Goal: Information Seeking & Learning: Find specific fact

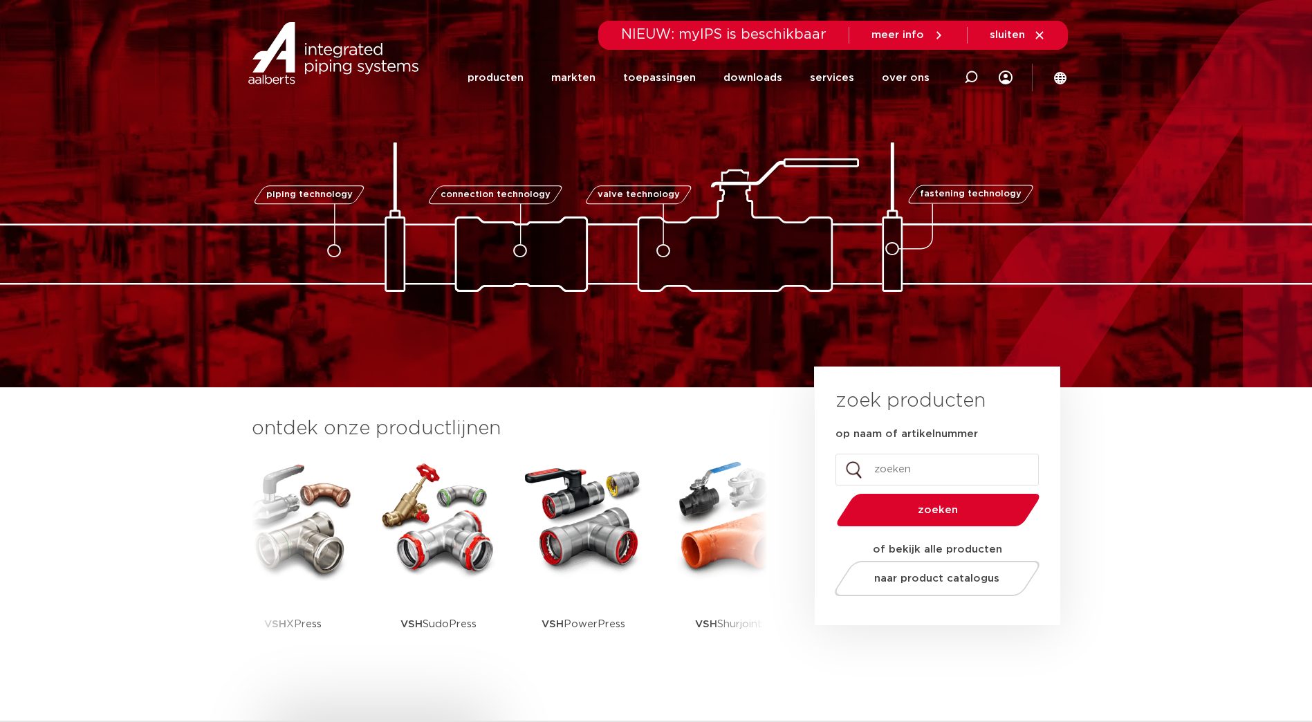
click at [880, 463] on input "op naam of artikelnummer" at bounding box center [936, 470] width 203 height 32
paste input "4751835"
type input "4751835"
click at [831, 492] on button "zoeken" at bounding box center [938, 509] width 214 height 35
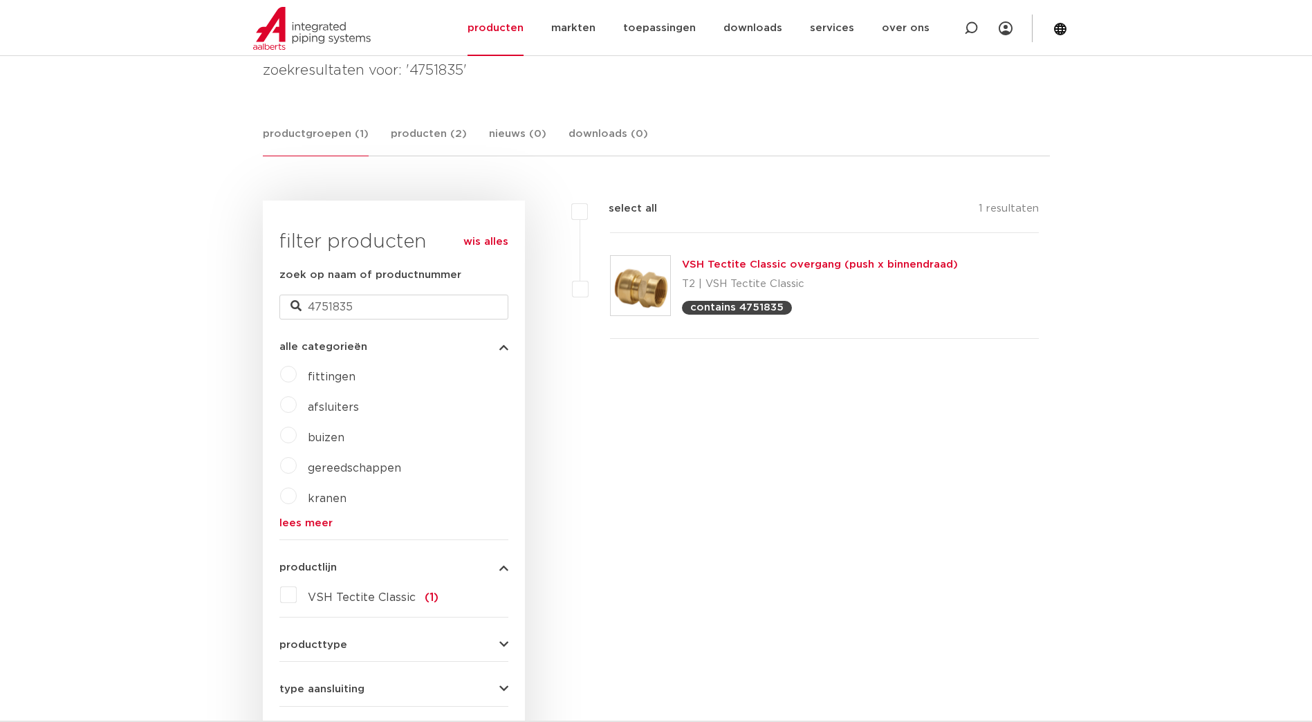
click at [746, 267] on link "VSH Tectite Classic overgang (push x binnendraad)" at bounding box center [820, 264] width 276 height 10
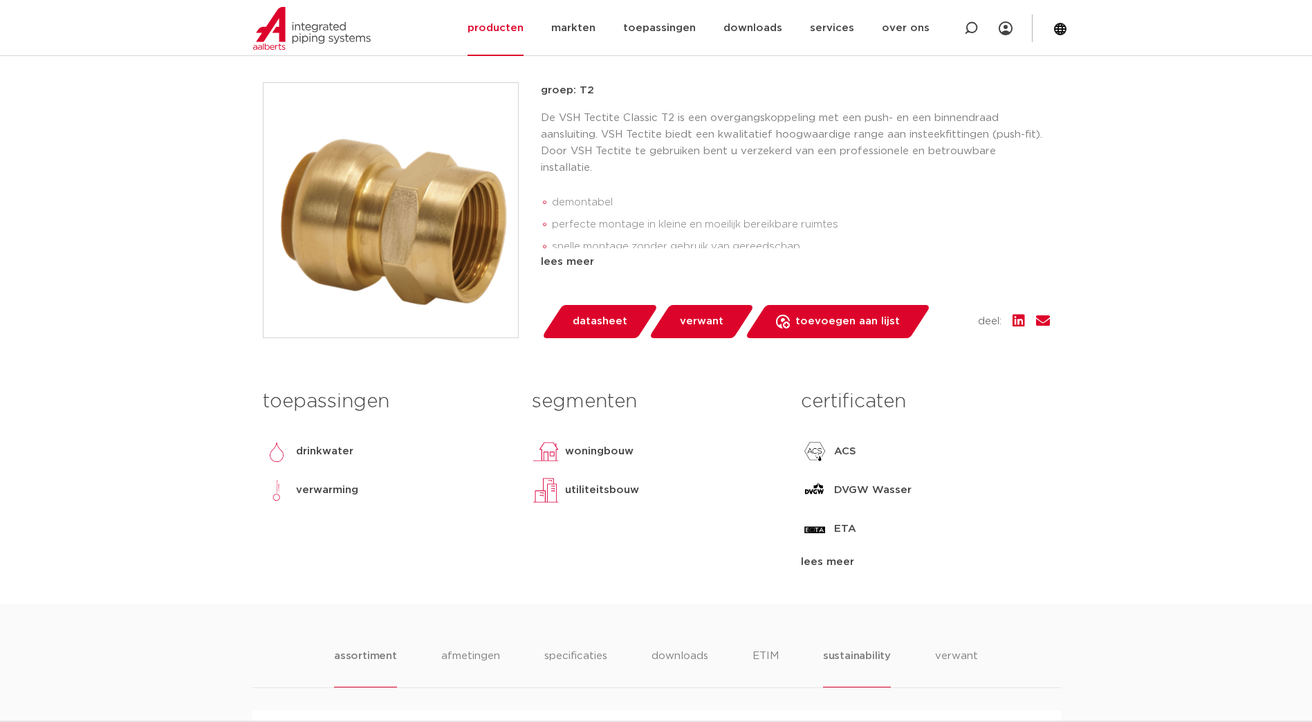
scroll to position [346, 0]
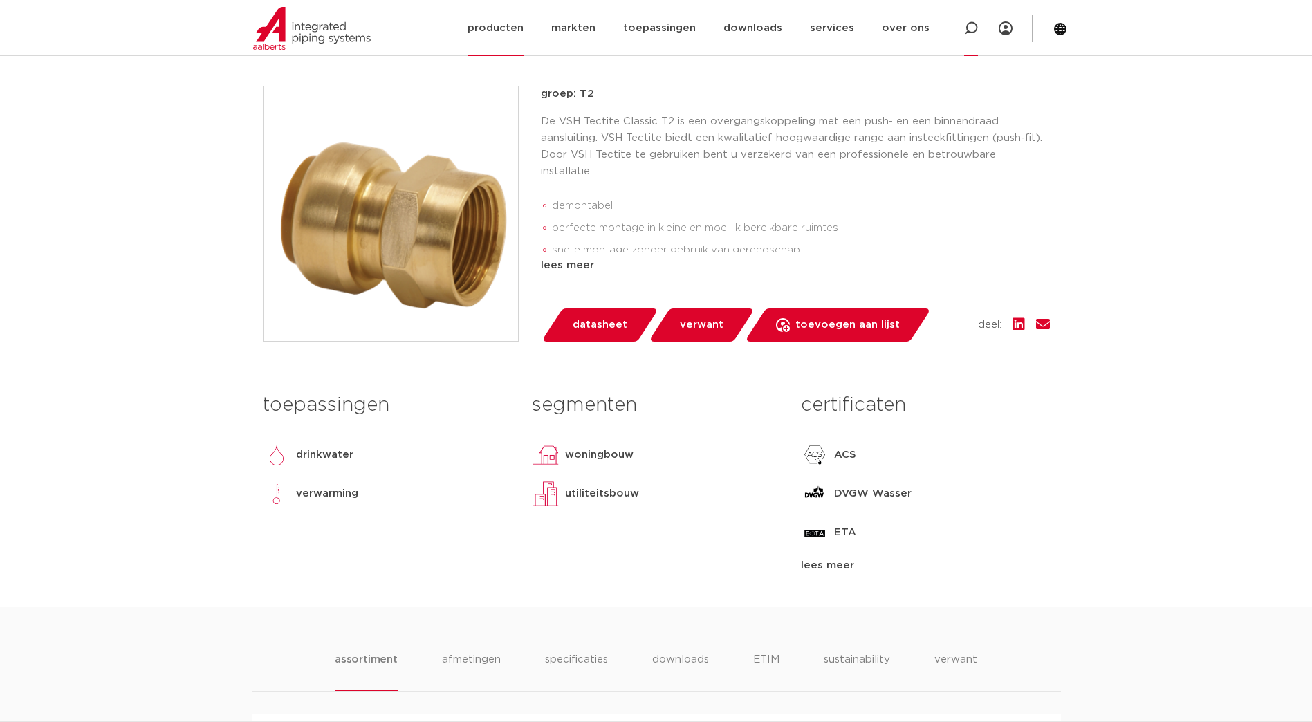
click at [970, 27] on icon at bounding box center [971, 28] width 14 height 14
paste input "4751428"
type input "4751428"
click button "Zoeken" at bounding box center [0, 0] width 0 height 0
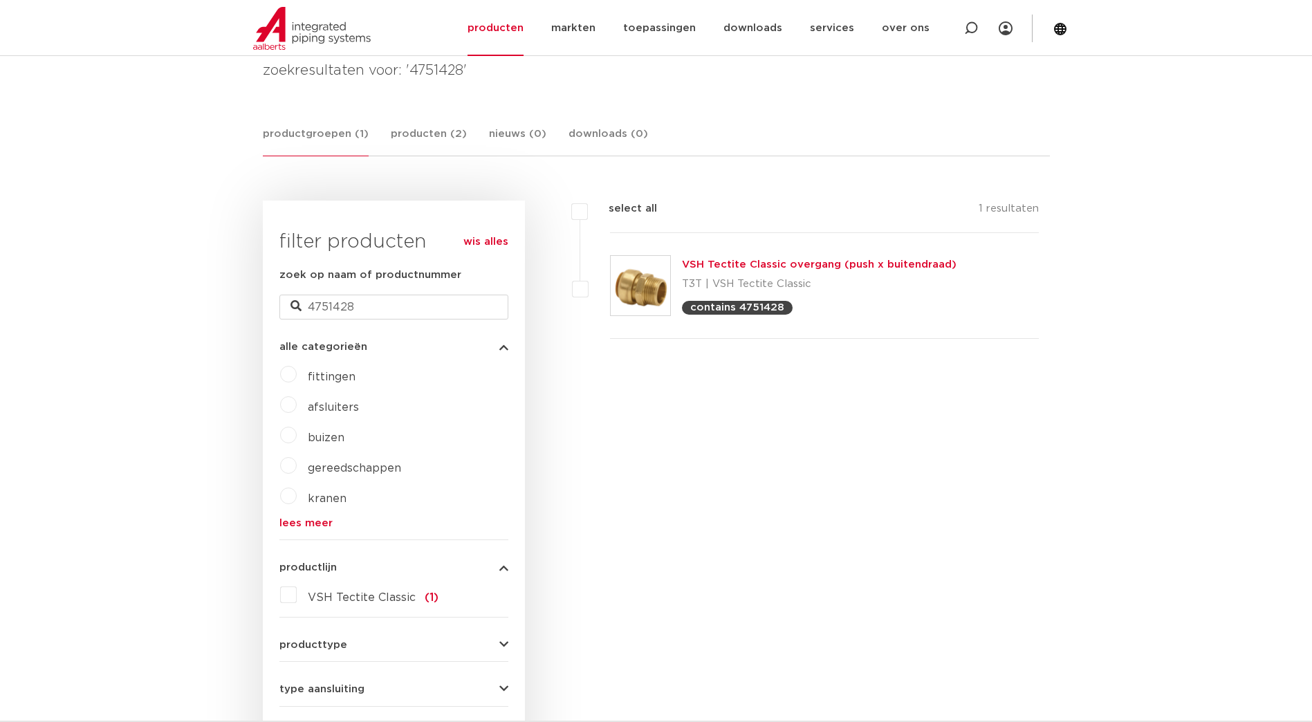
click at [722, 268] on link "VSH Tectite Classic overgang (push x buitendraad)" at bounding box center [819, 264] width 275 height 10
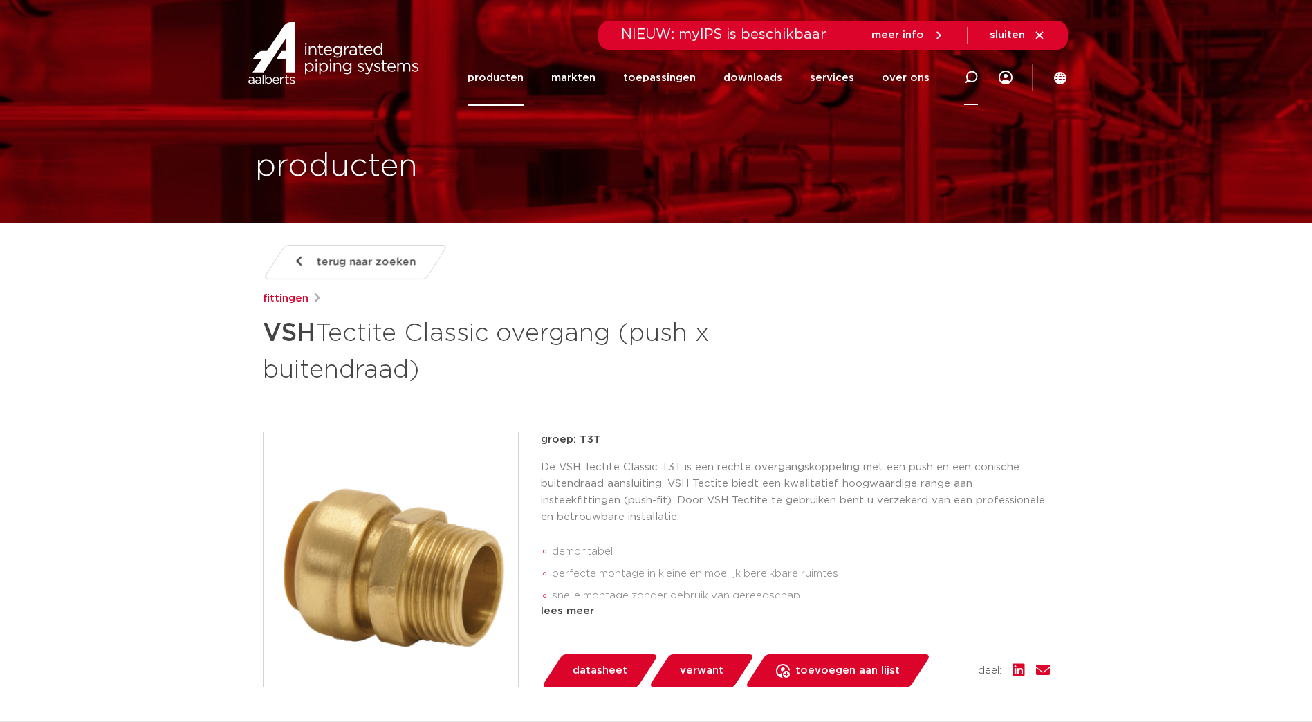
click at [970, 69] on div at bounding box center [971, 77] width 14 height 56
paste input "4751557"
type input "4751557"
click button "Zoeken" at bounding box center [0, 0] width 0 height 0
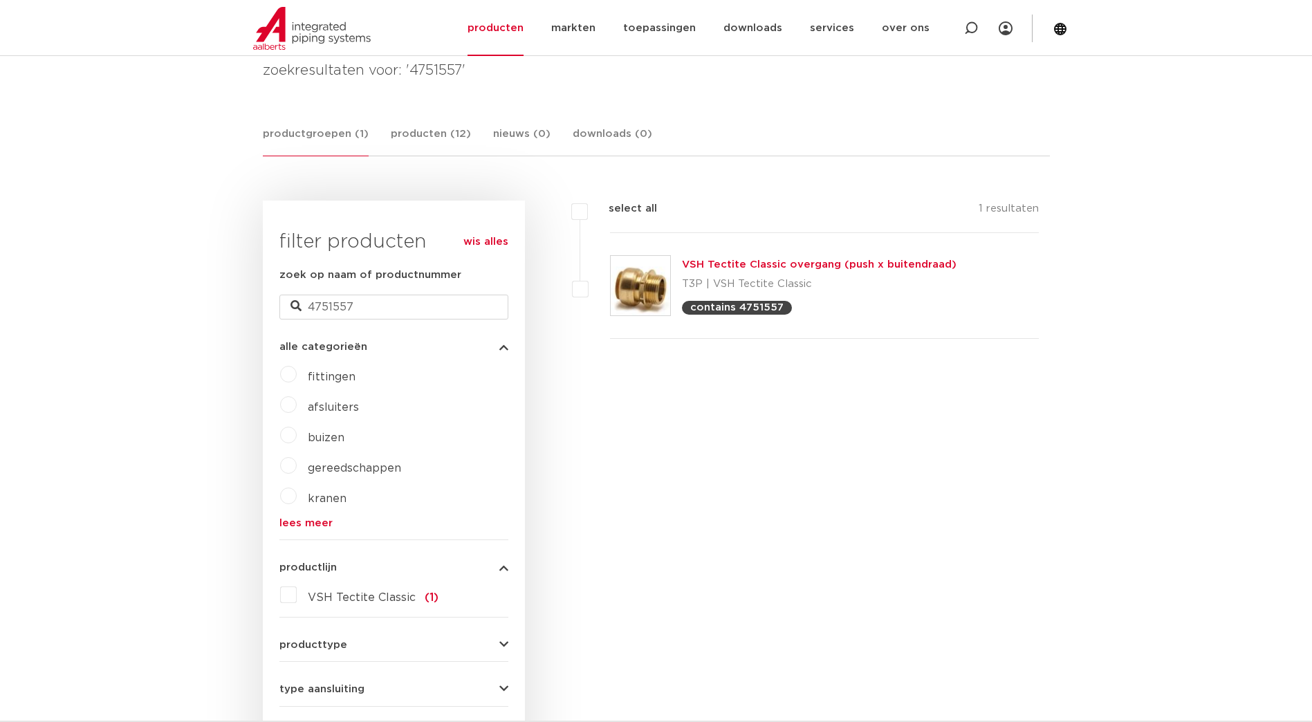
click at [748, 269] on link "VSH Tectite Classic overgang (push x buitendraad)" at bounding box center [819, 264] width 275 height 10
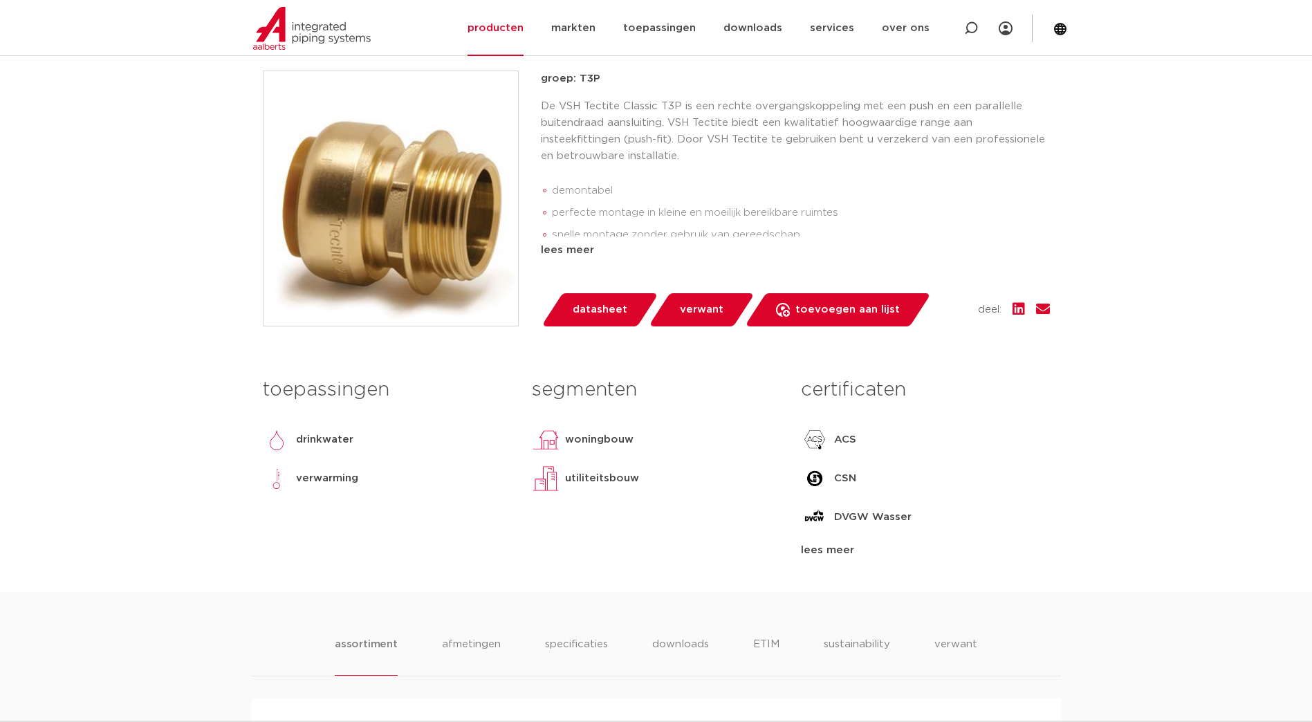
scroll to position [138, 0]
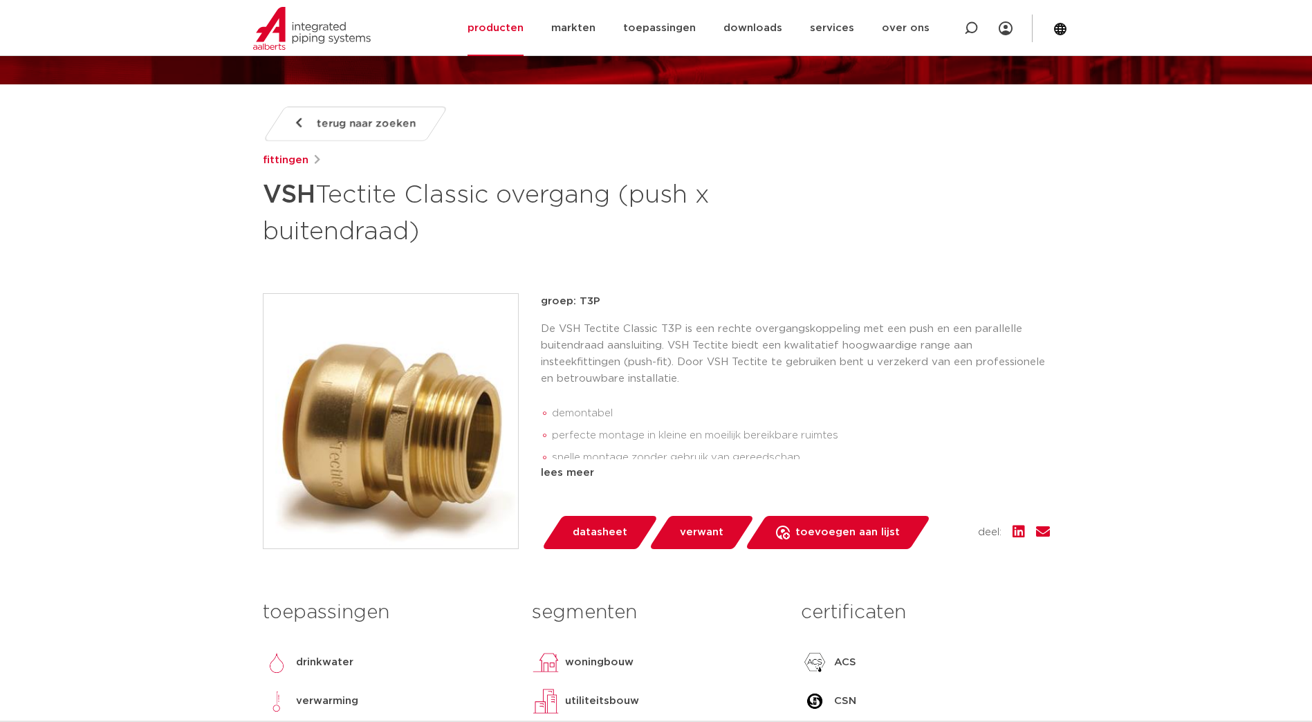
click at [372, 441] on img at bounding box center [390, 421] width 255 height 255
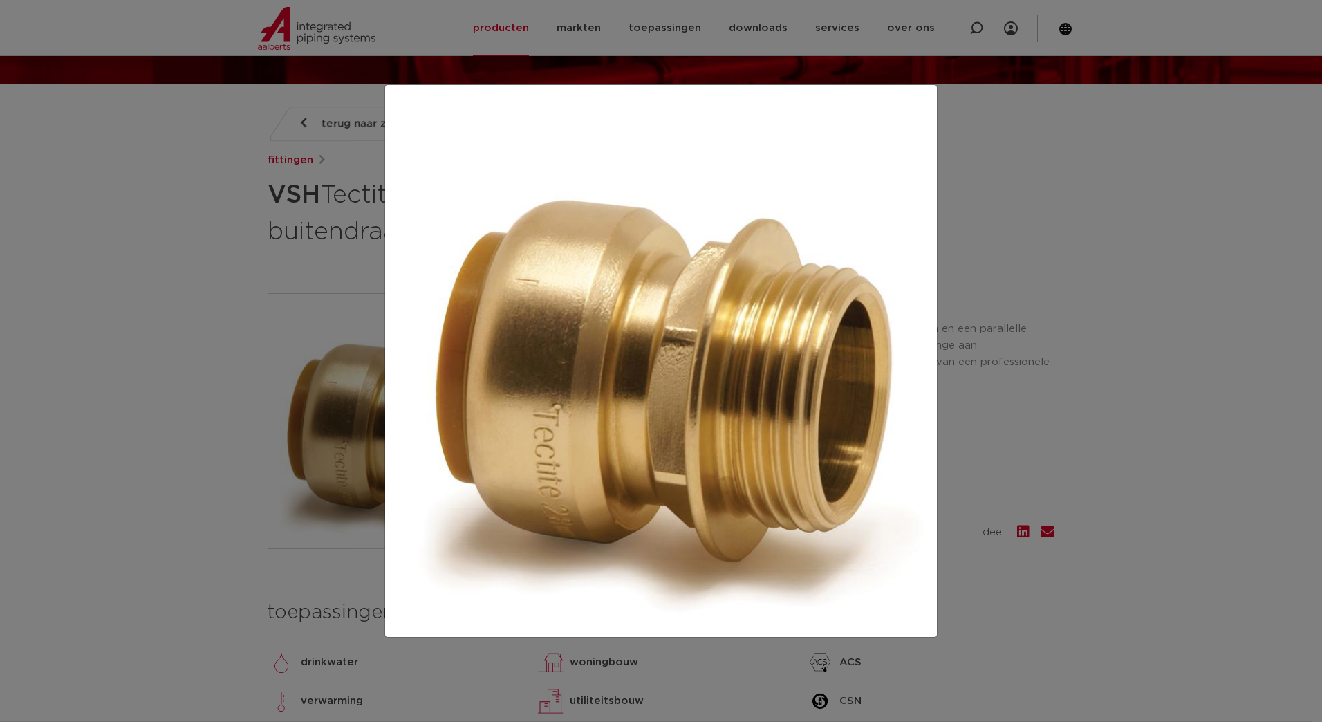
click at [1048, 209] on div at bounding box center [661, 361] width 1322 height 722
